Goal: Navigation & Orientation: Find specific page/section

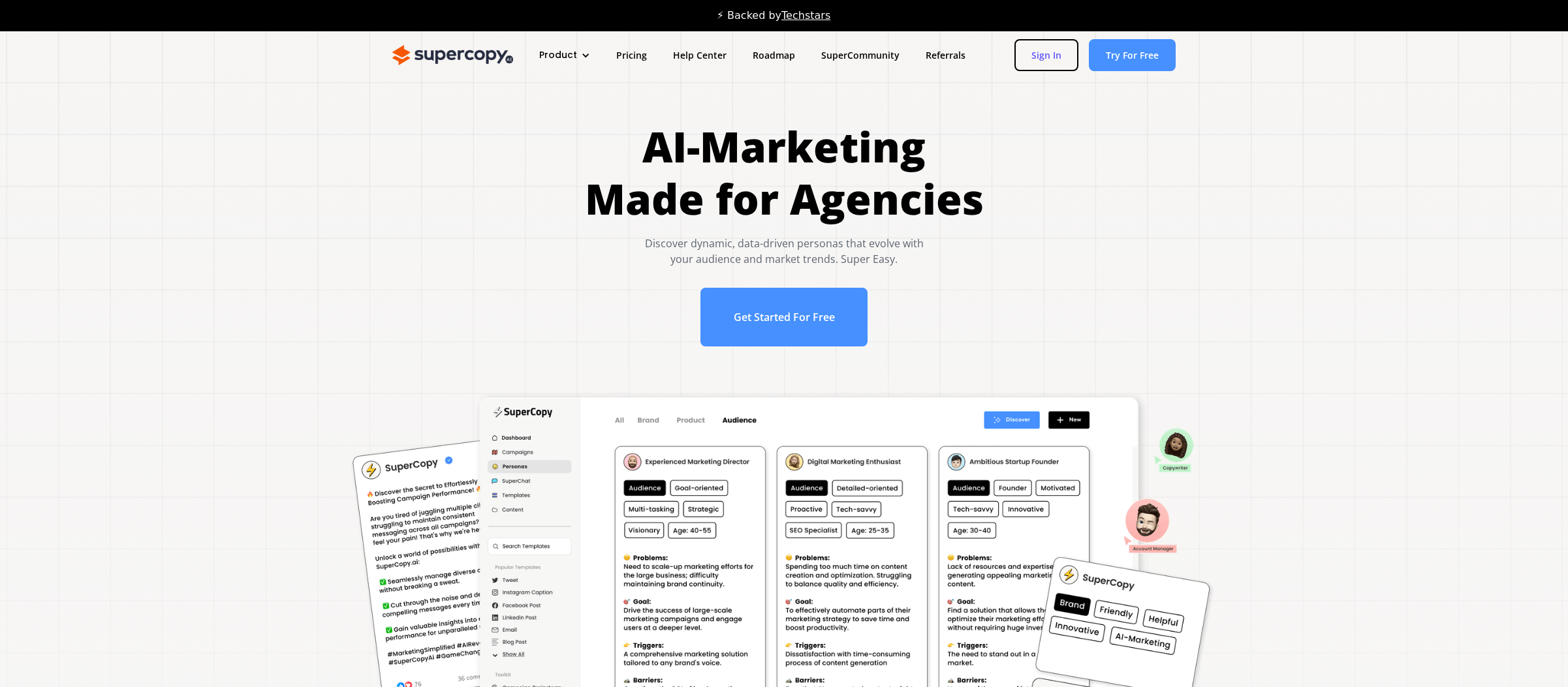
click at [1046, 55] on link "Sign In" at bounding box center [1046, 55] width 64 height 32
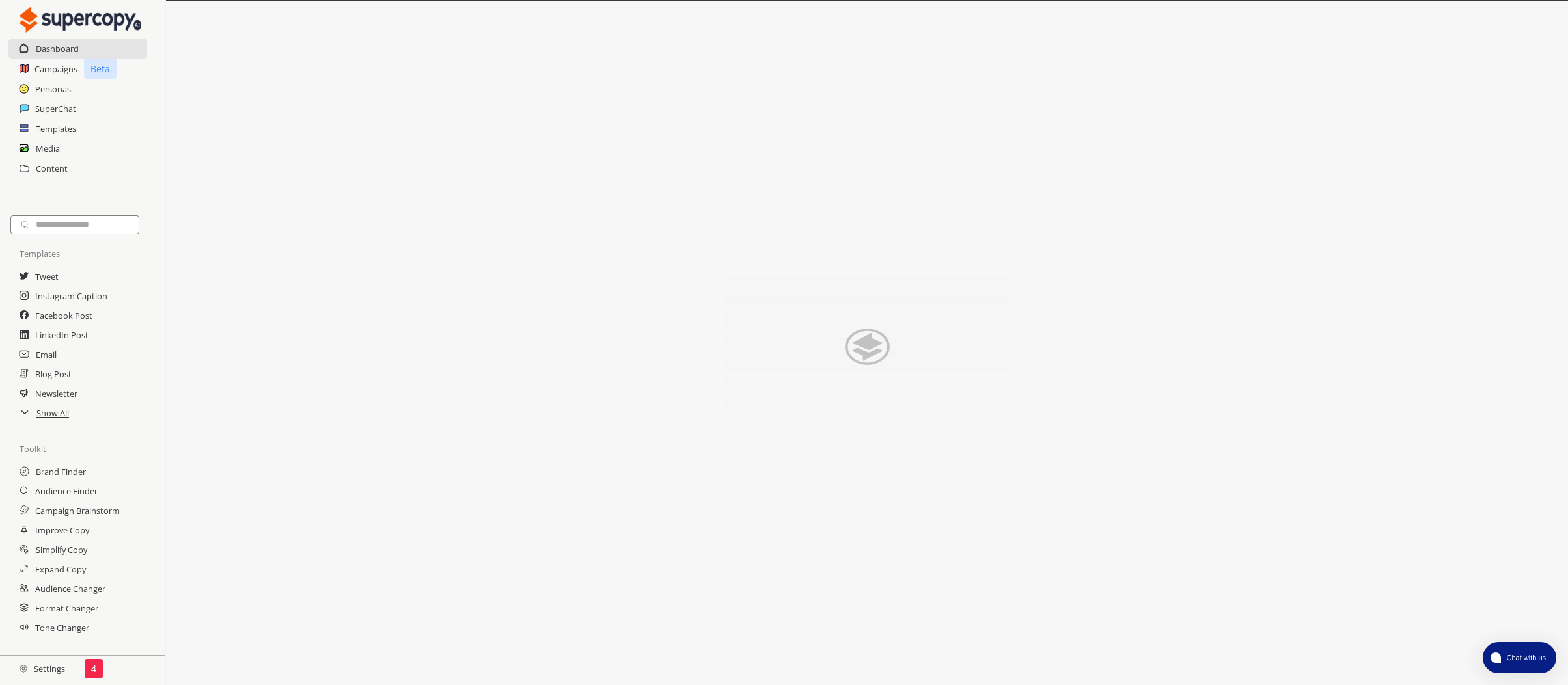
click at [47, 673] on h2 "Settings" at bounding box center [42, 668] width 85 height 26
